Goal: Task Accomplishment & Management: Manage account settings

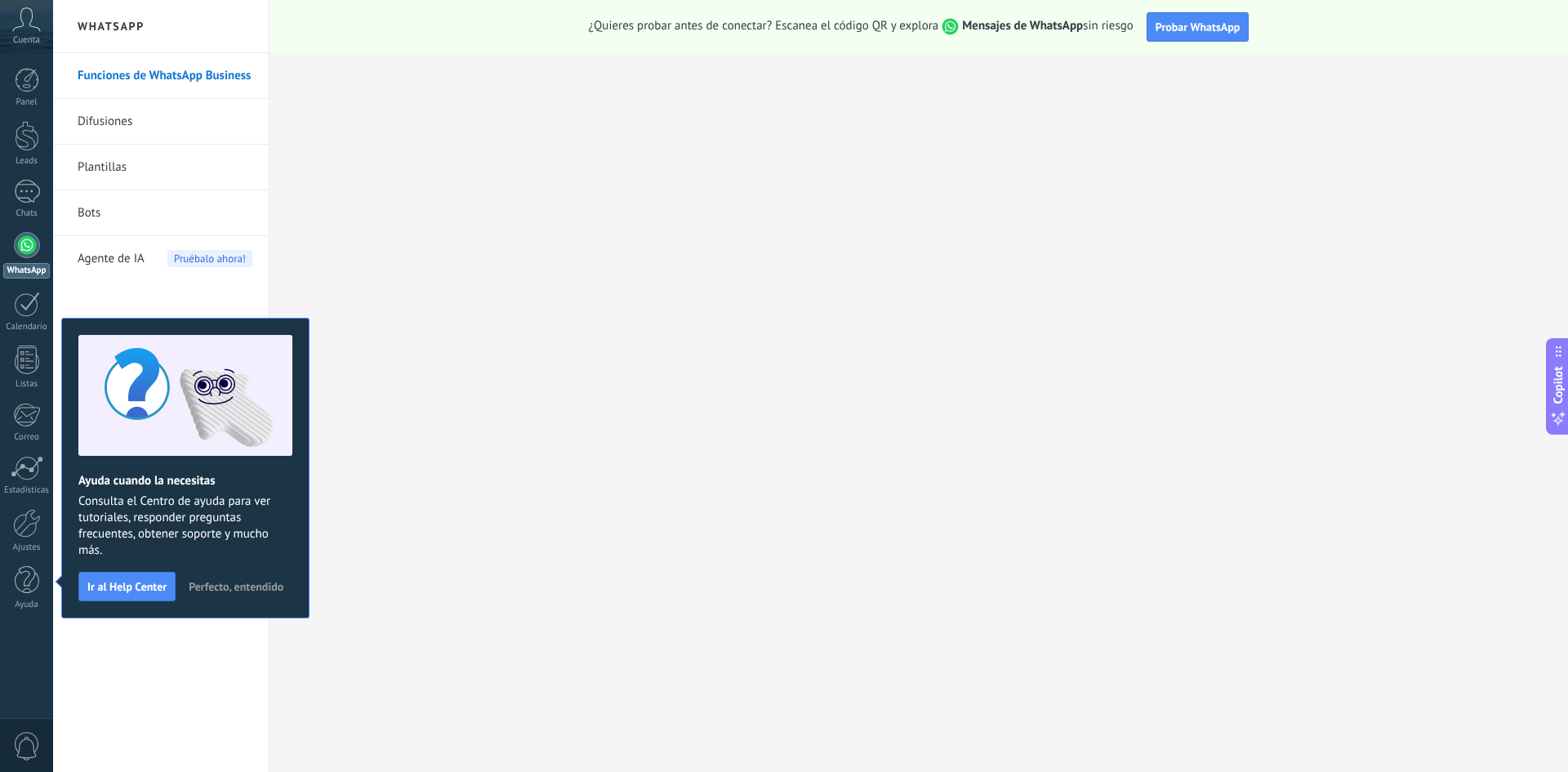
click at [27, 19] on icon at bounding box center [27, 20] width 29 height 25
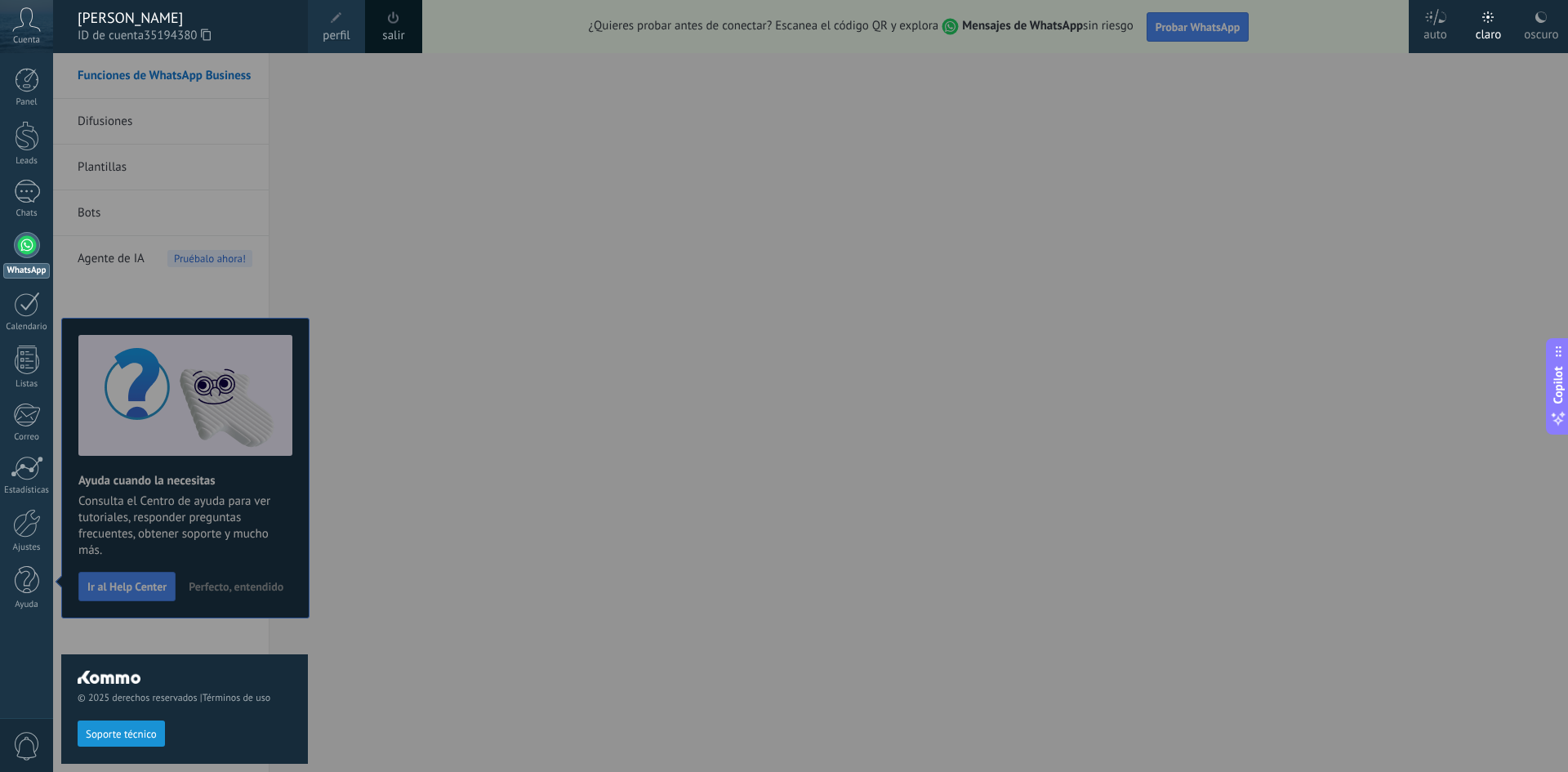
click at [386, 32] on link "salir" at bounding box center [393, 35] width 22 height 18
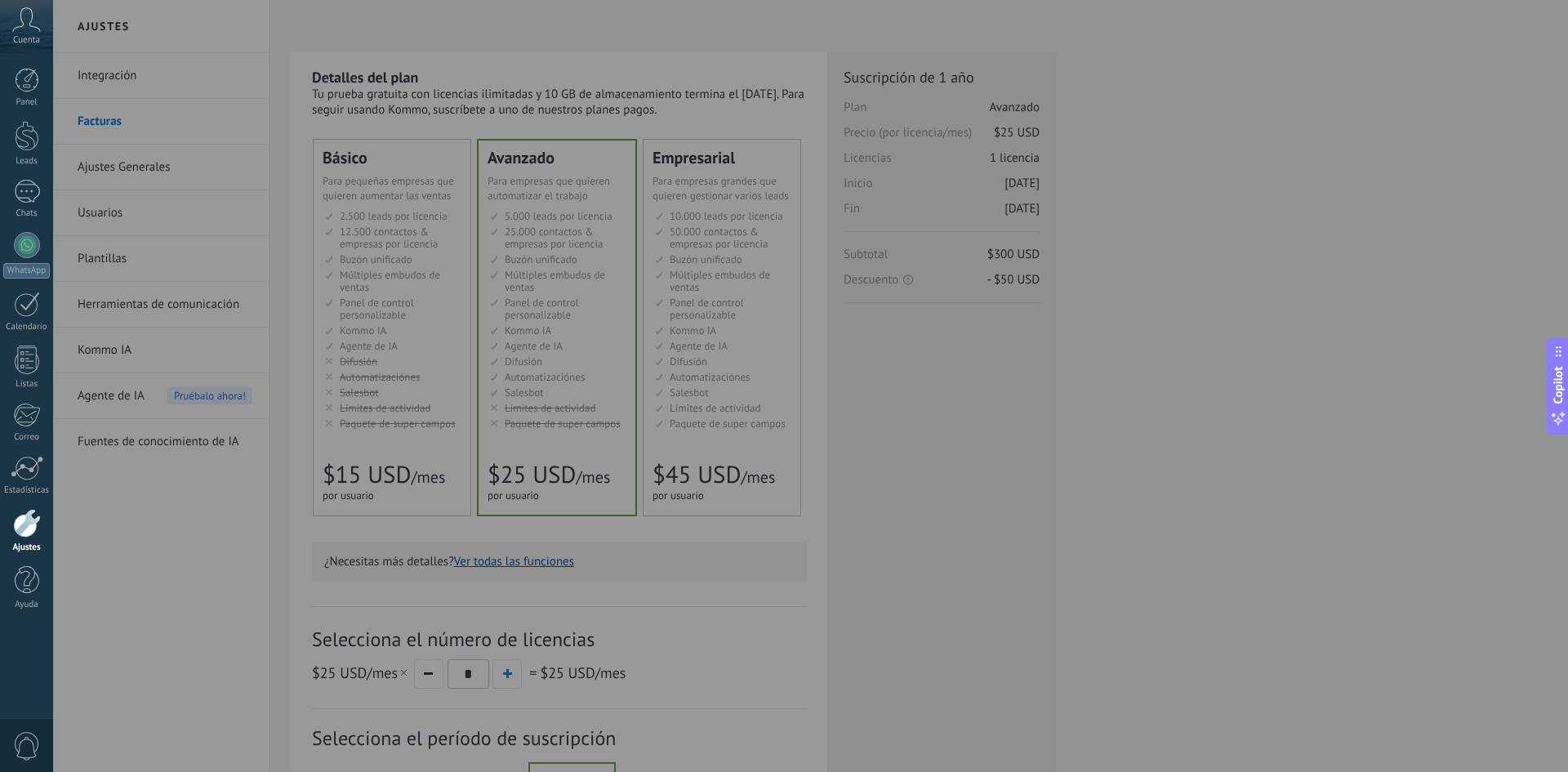
click at [37, 27] on icon at bounding box center [27, 20] width 29 height 25
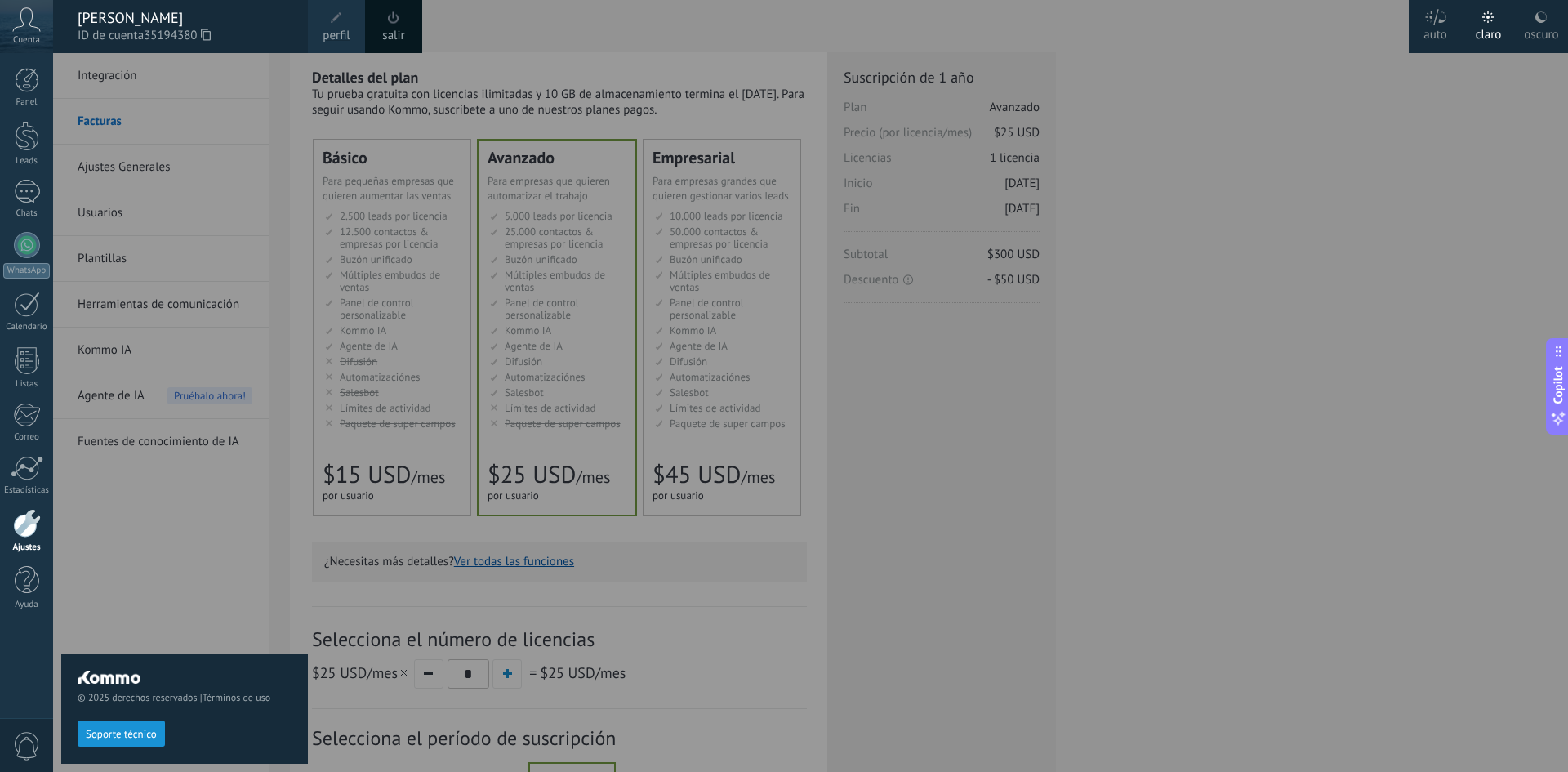
click at [397, 19] on span at bounding box center [394, 17] width 11 height 12
